Goal: Information Seeking & Learning: Learn about a topic

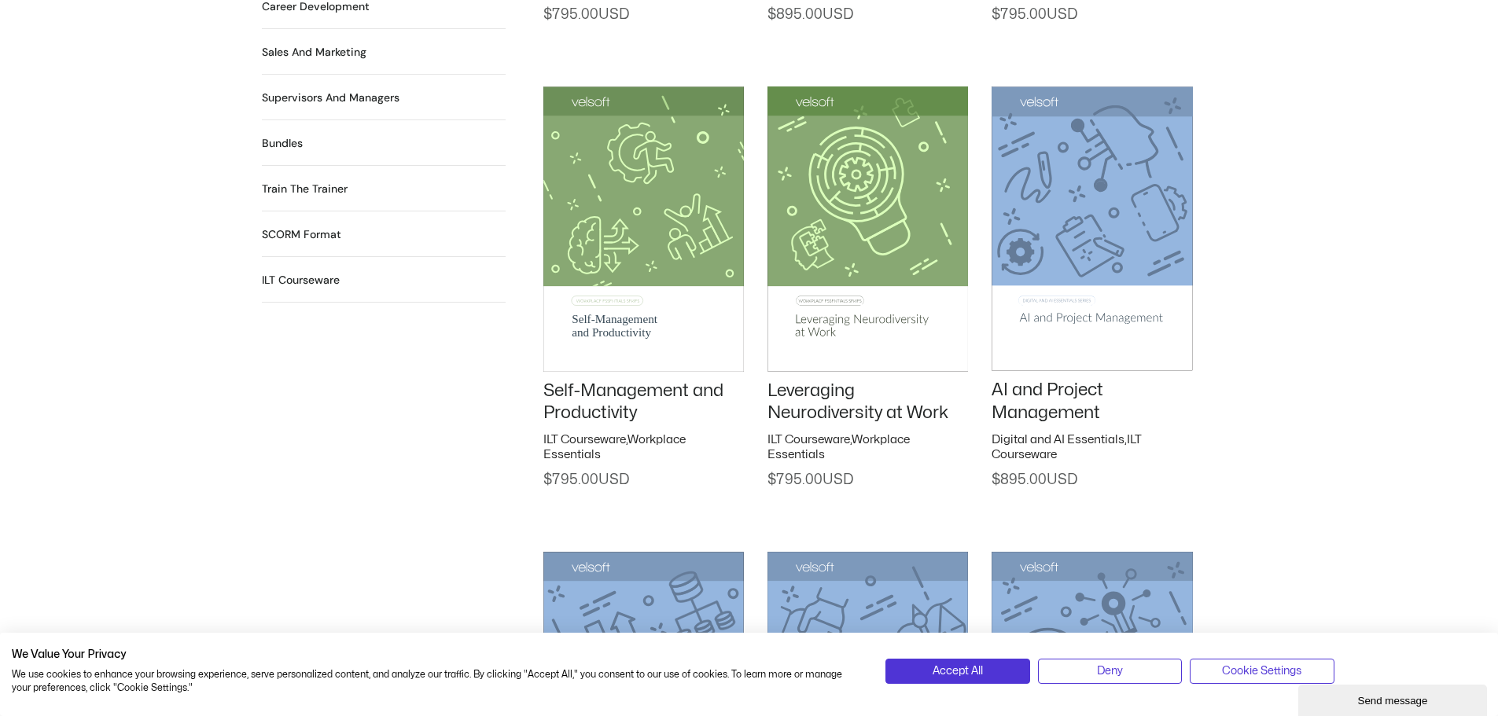
scroll to position [1416, 0]
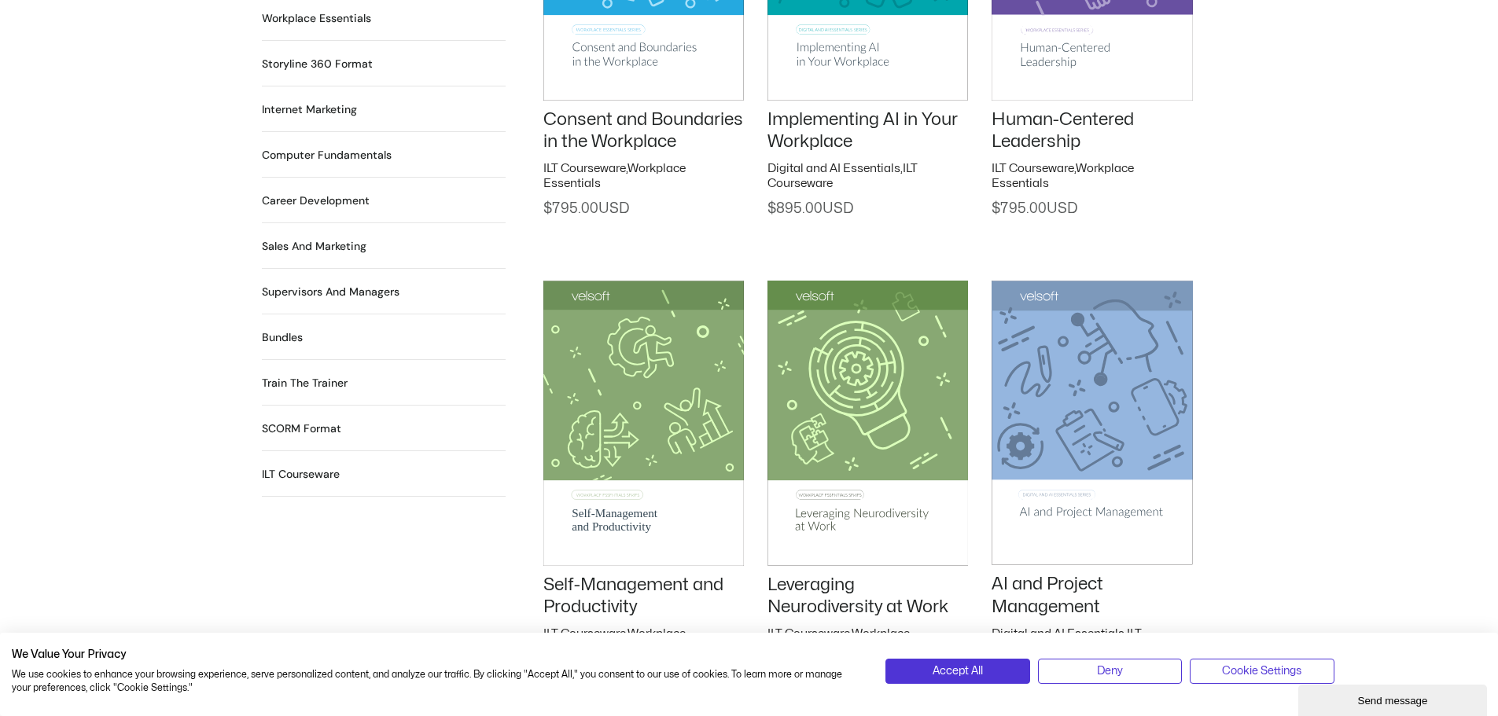
click at [326, 421] on h2 "SCORM Format 115 Products" at bounding box center [301, 429] width 79 height 17
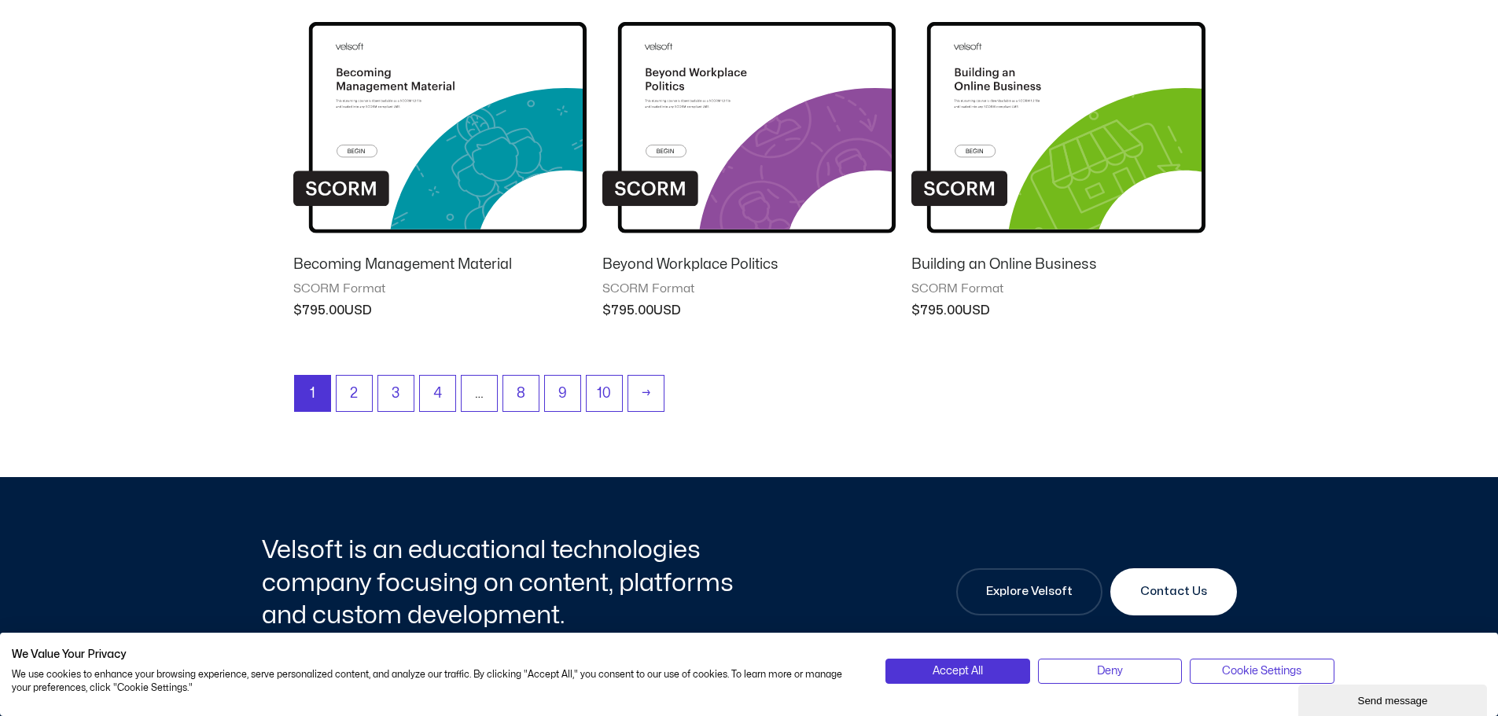
scroll to position [1416, 0]
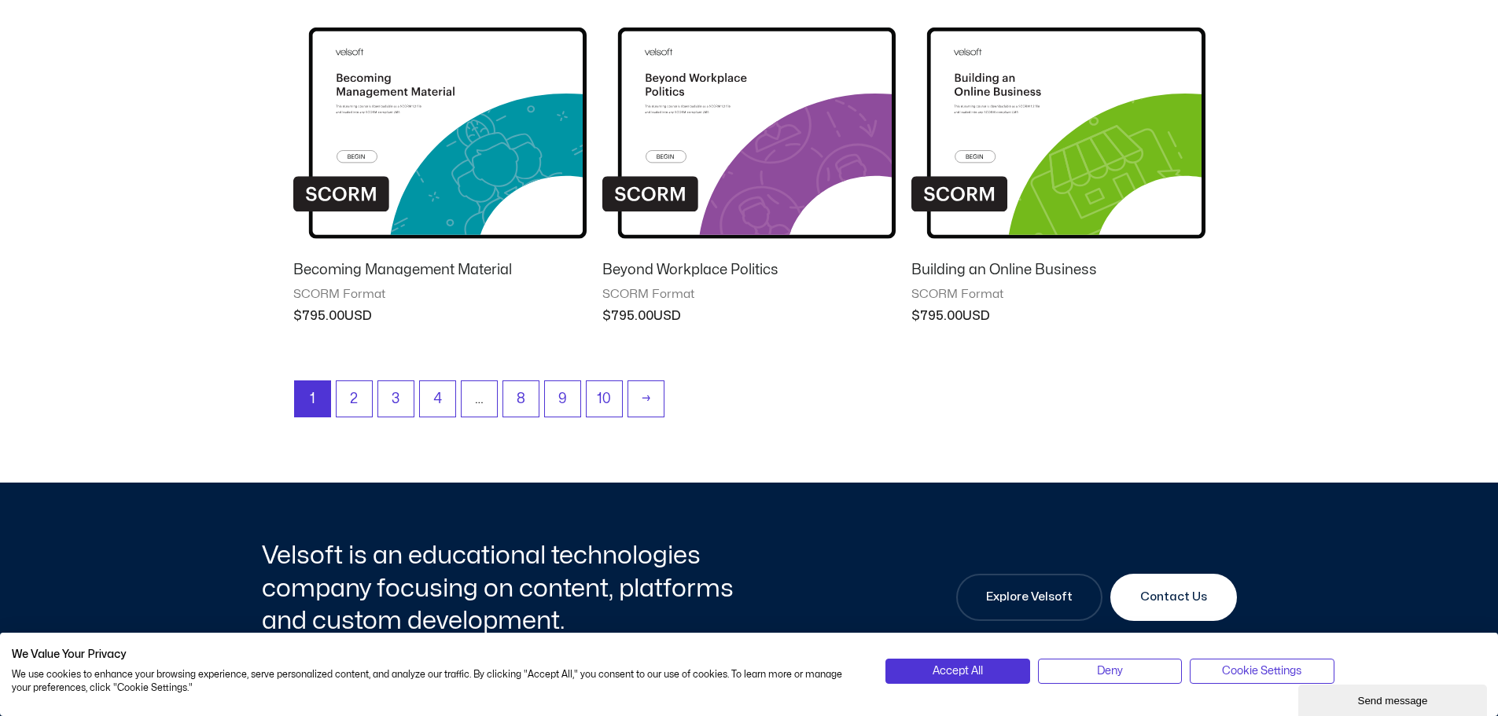
click at [416, 184] on img at bounding box center [439, 121] width 293 height 256
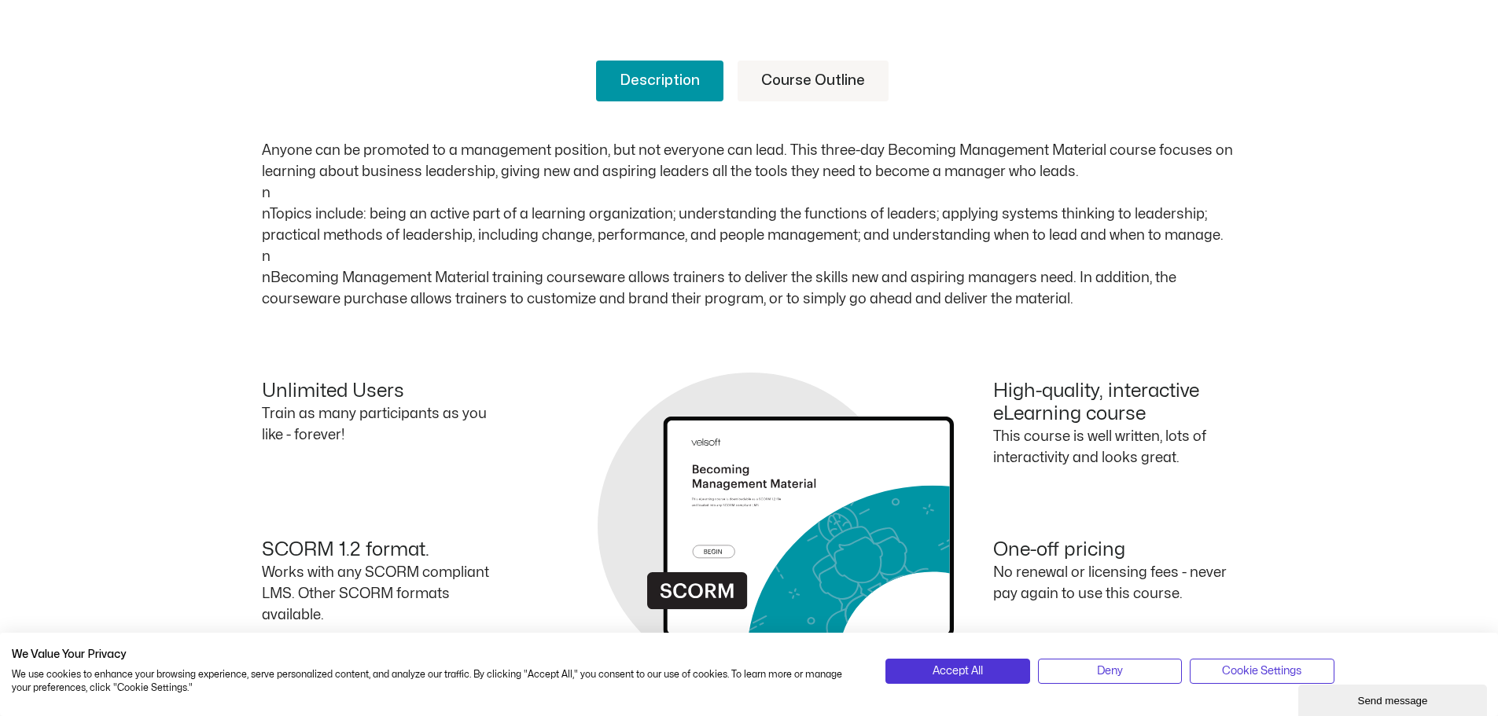
scroll to position [629, 0]
click at [818, 86] on link "Course Outline" at bounding box center [813, 82] width 151 height 41
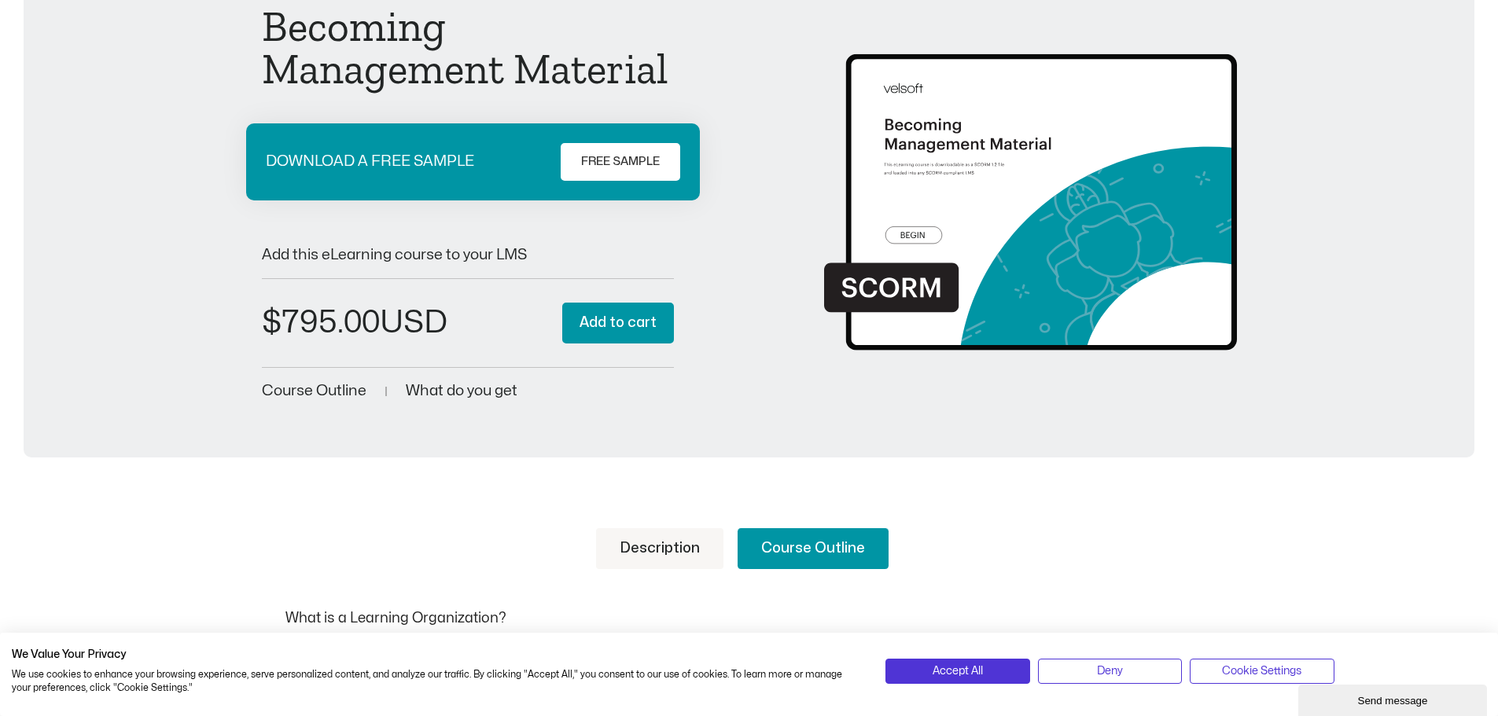
scroll to position [157, 0]
